Goal: Complete application form

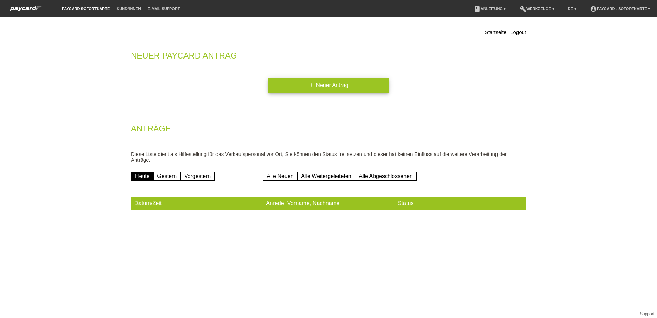
click at [314, 90] on link "add Neuer Antrag" at bounding box center [328, 85] width 120 height 14
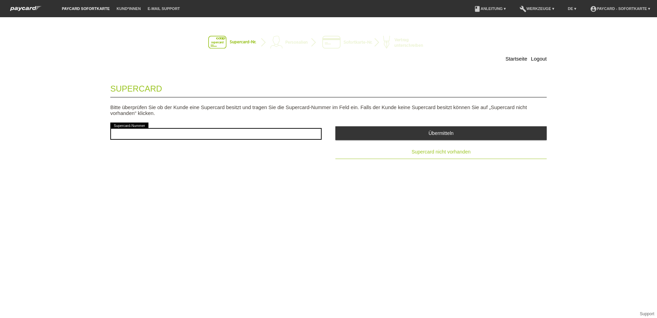
click at [446, 149] on span "Supercard nicht vorhanden" at bounding box center [441, 151] width 59 height 5
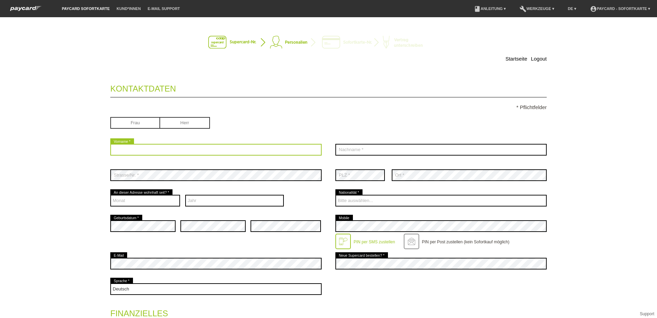
click at [139, 150] on input "text" at bounding box center [215, 150] width 211 height 12
